Goal: Transaction & Acquisition: Purchase product/service

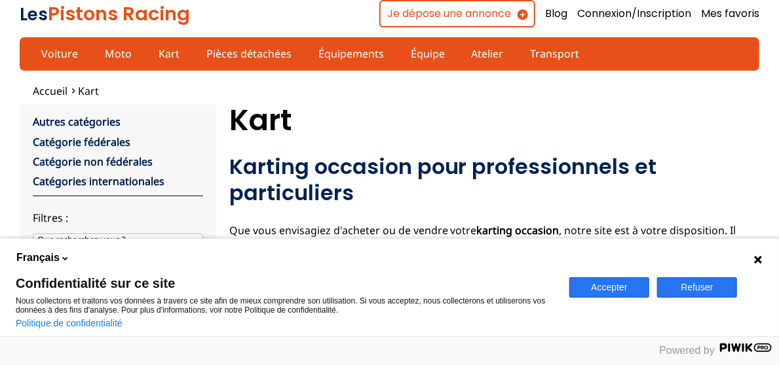
click at [693, 284] on button "Refuser" at bounding box center [697, 288] width 80 height 20
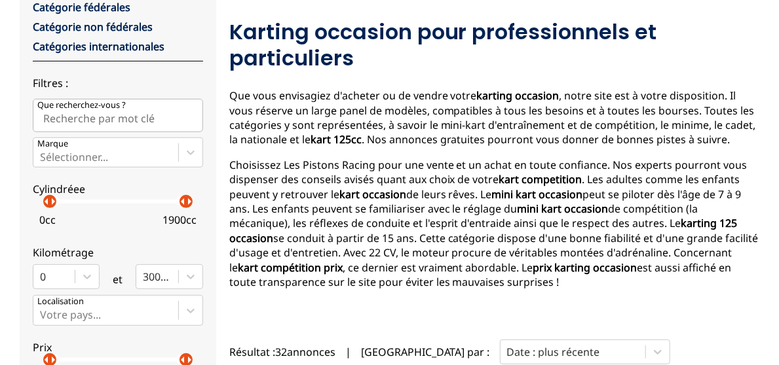
scroll to position [393, 0]
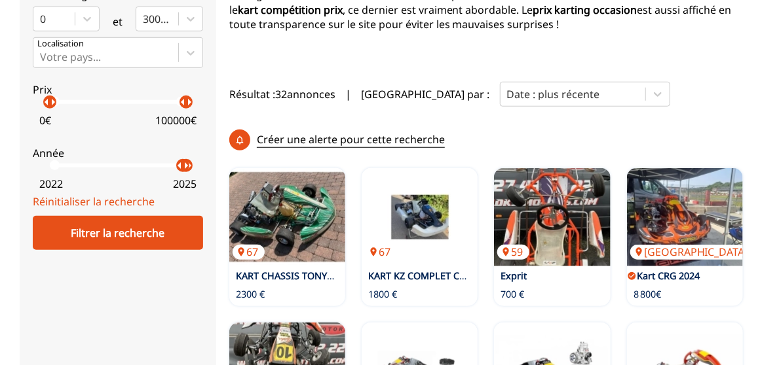
drag, startPoint x: 52, startPoint y: 170, endPoint x: 178, endPoint y: 164, distance: 126.5
click at [178, 164] on p "arrow_right" at bounding box center [186, 166] width 16 height 16
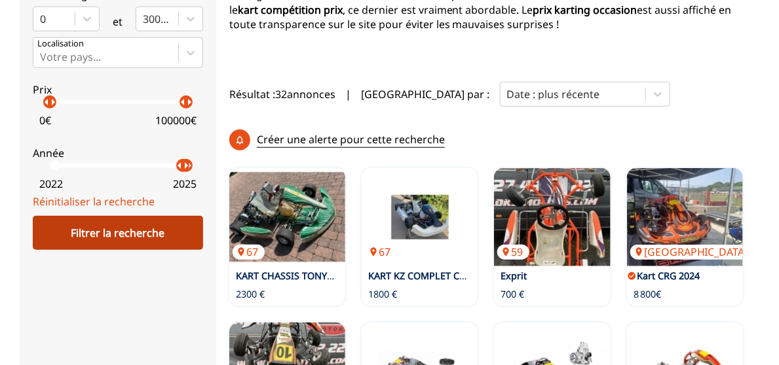
click at [139, 228] on div "Filtrer la recherche" at bounding box center [118, 233] width 170 height 34
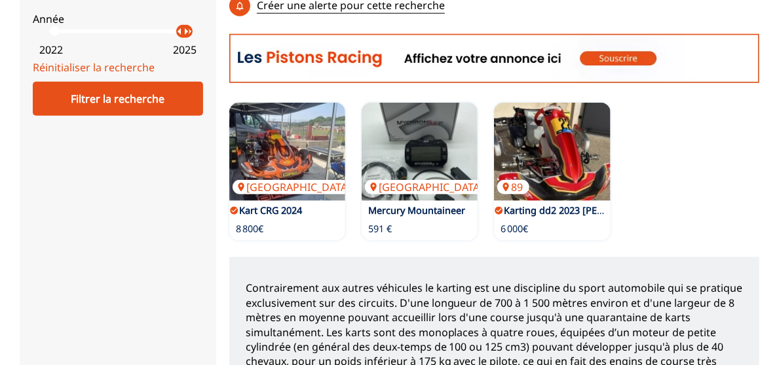
scroll to position [524, 0]
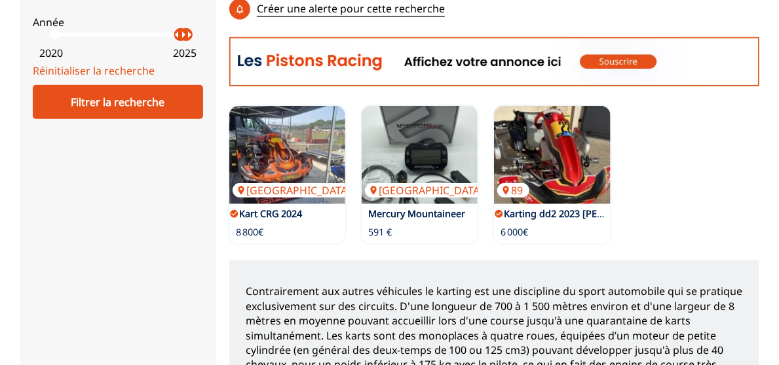
click at [175, 39] on p "arrow_right" at bounding box center [183, 35] width 16 height 16
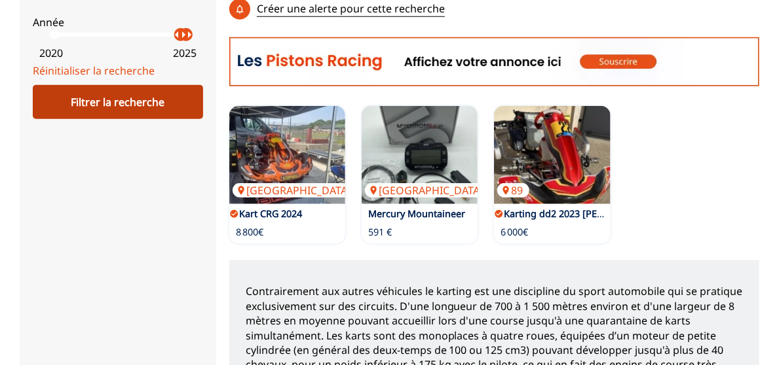
click at [151, 103] on div "Filtrer la recherche" at bounding box center [118, 102] width 170 height 34
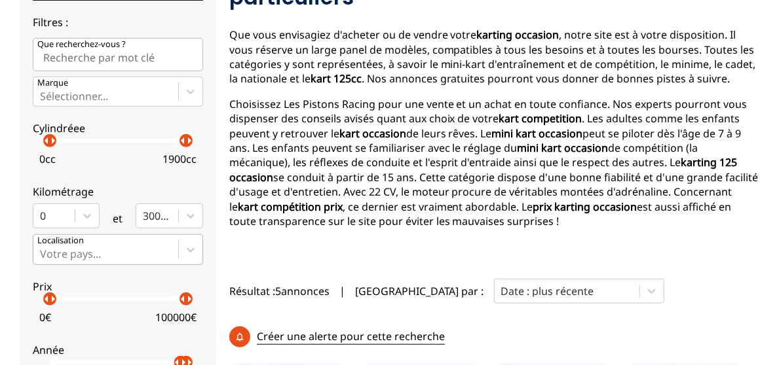
scroll to position [196, 0]
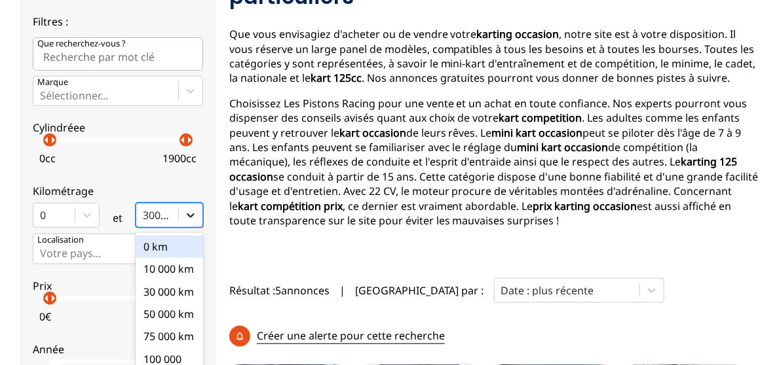
click at [185, 215] on div "option 0 km focused, 1 of 10. 10 results available. Use Up and Down to choose o…" at bounding box center [169, 215] width 67 height 25
click at [145, 215] on input "option 0 km focused, 1 of 10. 10 results available. Use Up and Down to choose o…" at bounding box center [144, 216] width 3 height 12
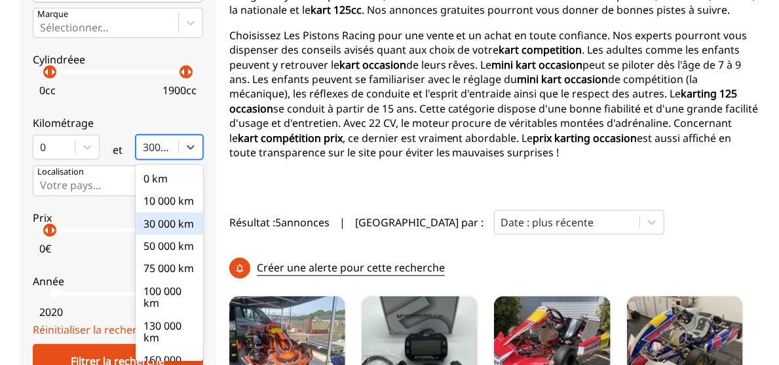
scroll to position [140, 0]
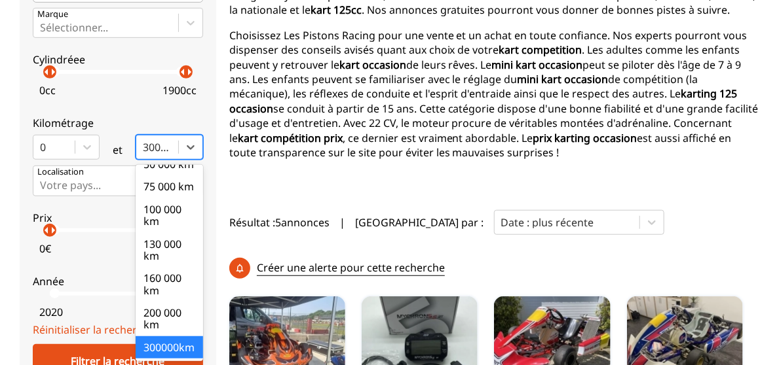
click at [161, 337] on div "300000km" at bounding box center [169, 348] width 67 height 22
click at [145, 153] on input "option 300000km focused, 10 of 10. 10 results available. Use Up and Down to cho…" at bounding box center [144, 147] width 3 height 12
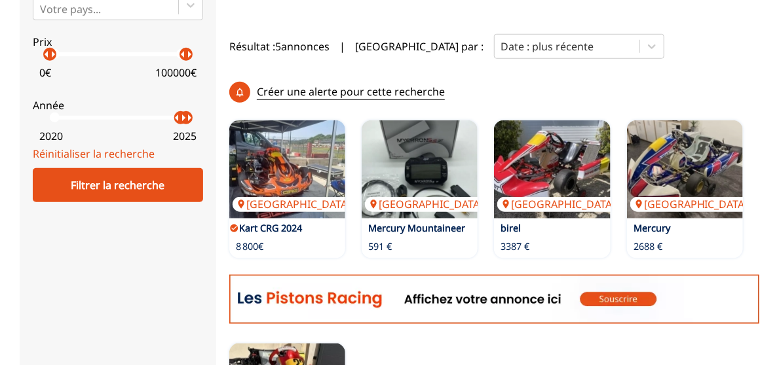
scroll to position [395, 0]
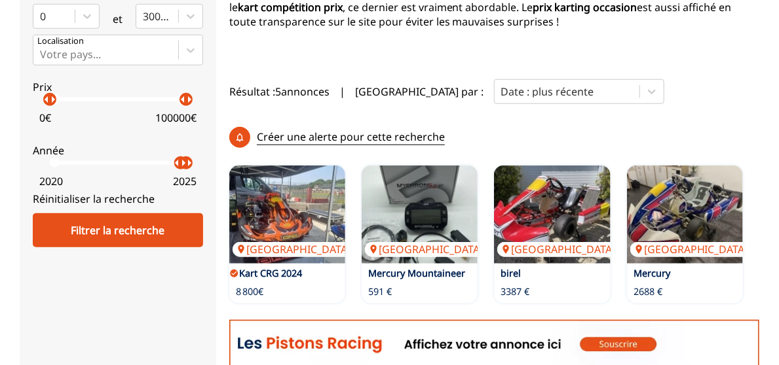
click at [114, 198] on link "Réinitialiser la recherche" at bounding box center [94, 199] width 122 height 14
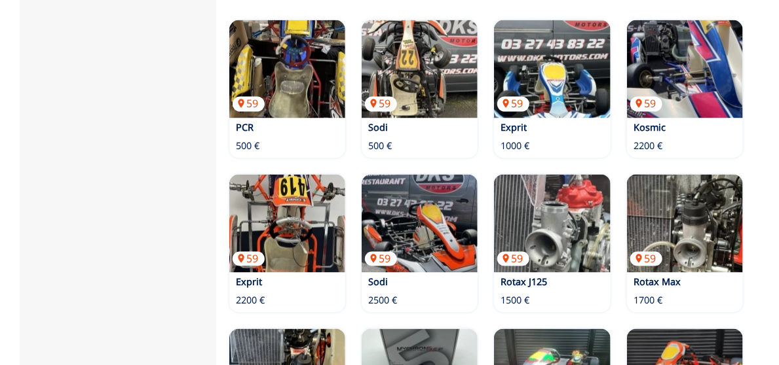
scroll to position [985, 0]
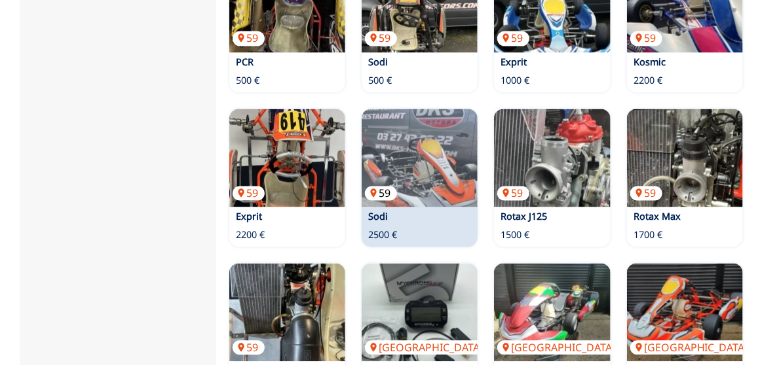
click at [412, 147] on img at bounding box center [419, 158] width 116 height 98
